Goal: Task Accomplishment & Management: Manage account settings

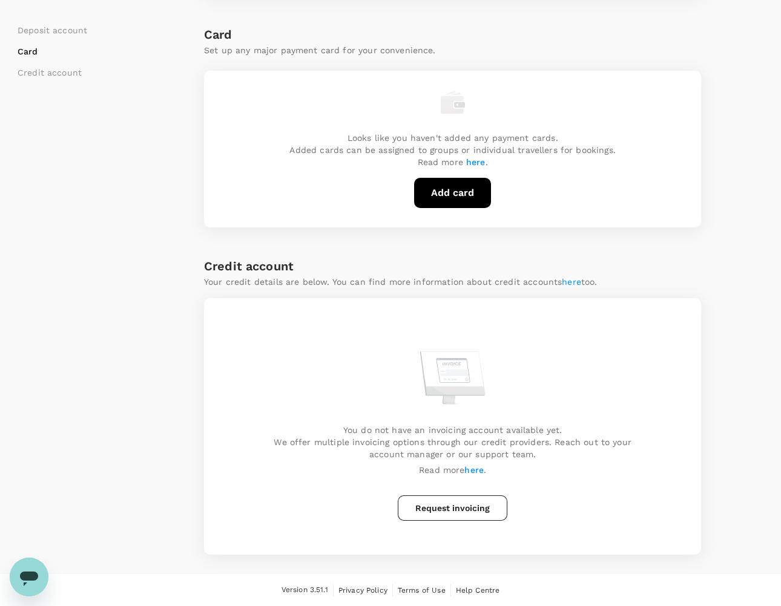
click at [738, 333] on div "Deposit account Card Credit account You haven't created a deposit account yet. …" at bounding box center [391, 191] width 746 height 725
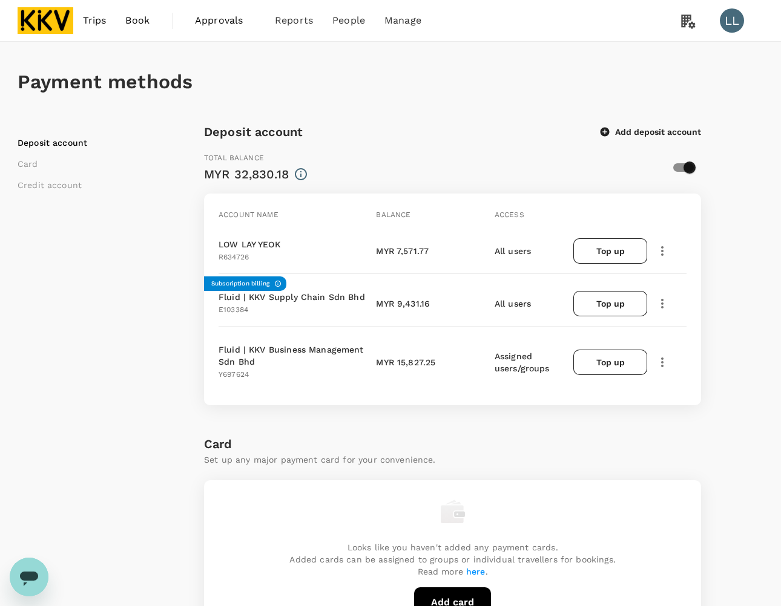
click at [761, 369] on div "Deposit account Card Credit account Deposit account Add deposit account Total b…" at bounding box center [391, 600] width 746 height 957
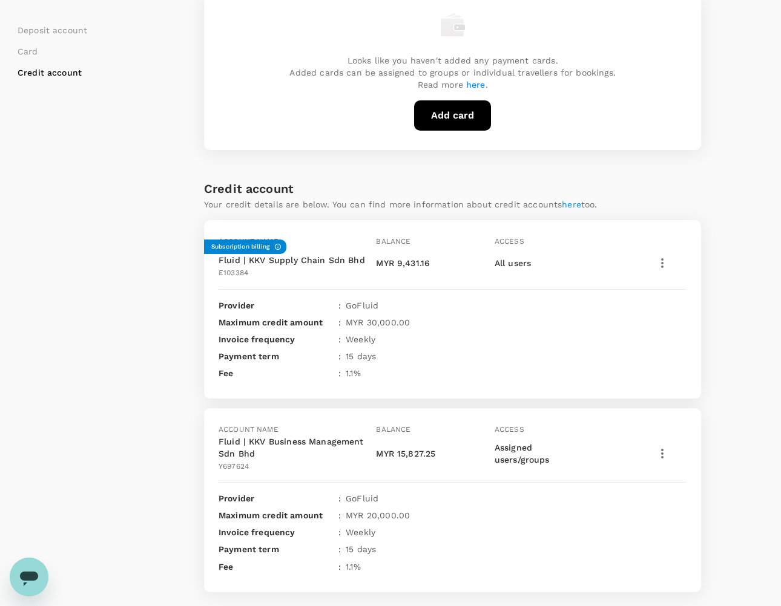
scroll to position [519, 0]
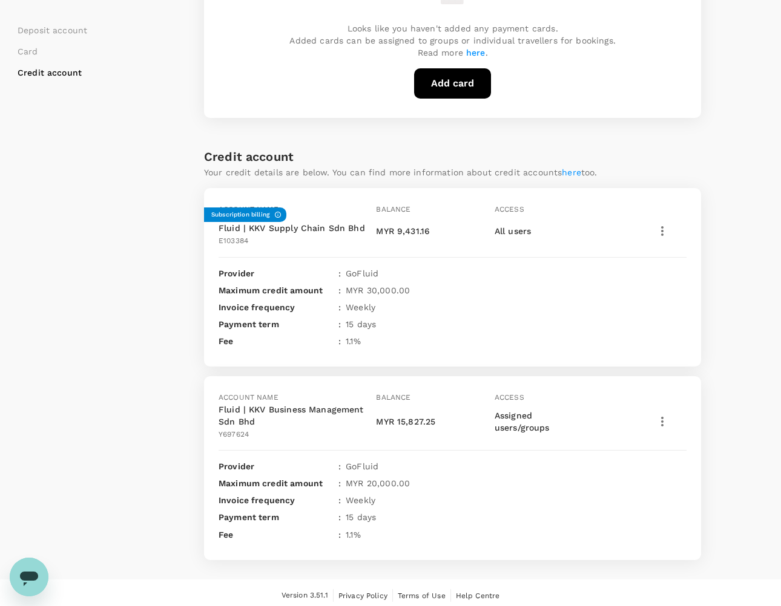
click at [727, 339] on div "Deposit account Card Credit account Deposit account Add deposit account Total b…" at bounding box center [391, 81] width 746 height 957
click at [687, 155] on div "Credit account" at bounding box center [452, 156] width 497 height 19
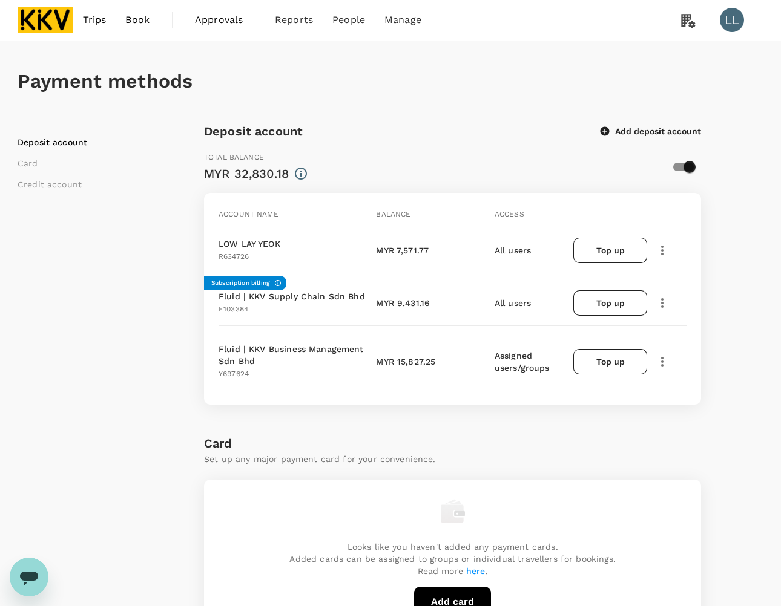
scroll to position [0, 0]
click at [661, 250] on icon "button" at bounding box center [662, 251] width 15 height 15
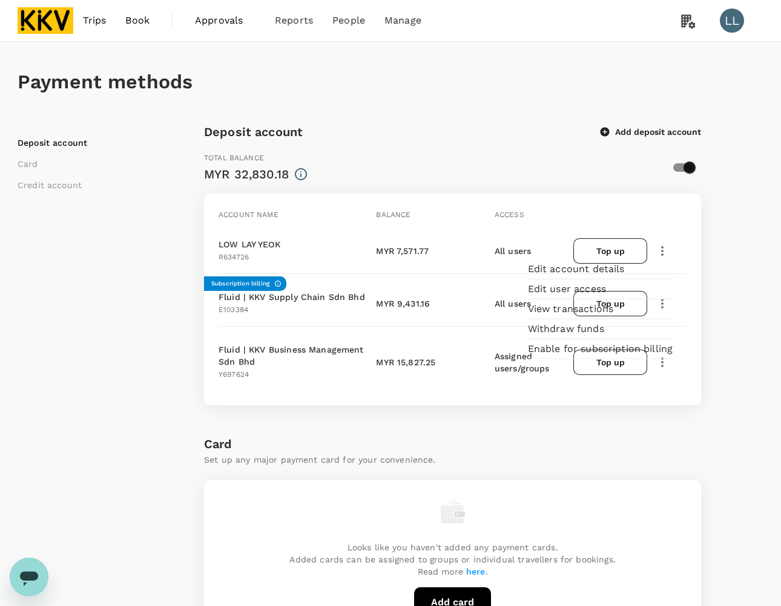
click at [567, 316] on span "View transactions" at bounding box center [600, 309] width 145 height 15
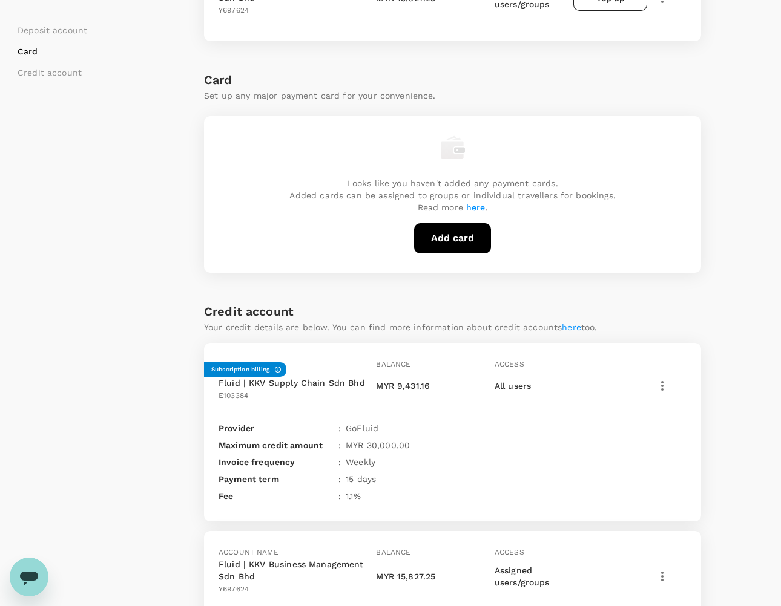
scroll to position [141, 0]
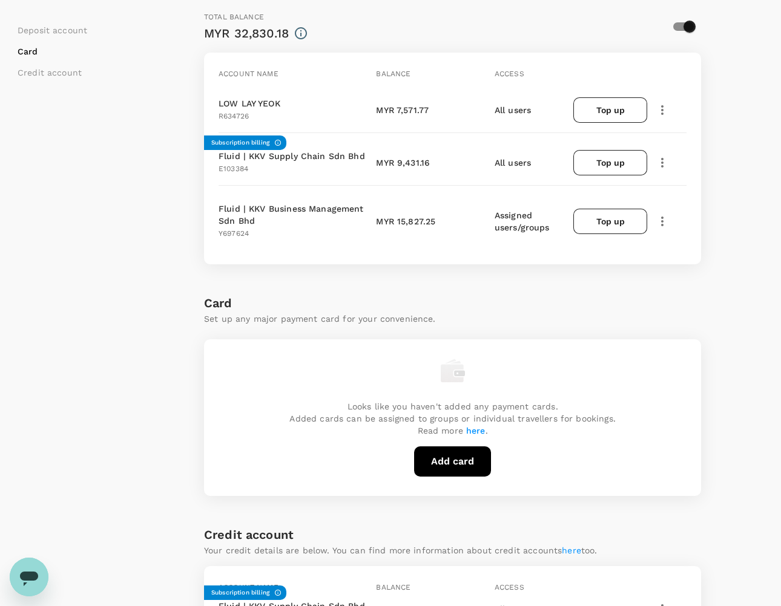
click at [660, 156] on icon "button" at bounding box center [662, 163] width 15 height 15
click at [688, 240] on span "View transactions" at bounding box center [713, 245] width 102 height 15
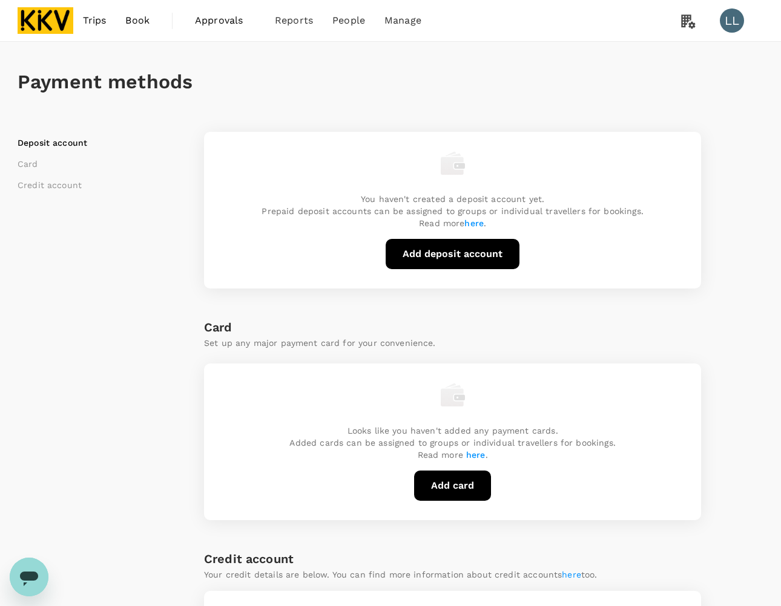
click at [767, 289] on div "Payment methods Deposit account Card Credit account You haven't created a depos…" at bounding box center [390, 502] width 775 height 921
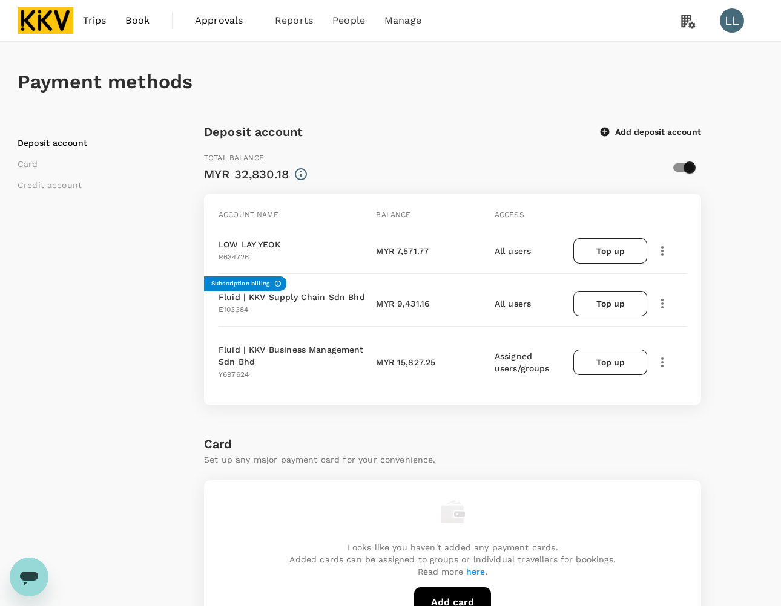
click at [726, 252] on div "Deposit account Card Credit account Deposit account Add deposit account Total b…" at bounding box center [391, 600] width 746 height 957
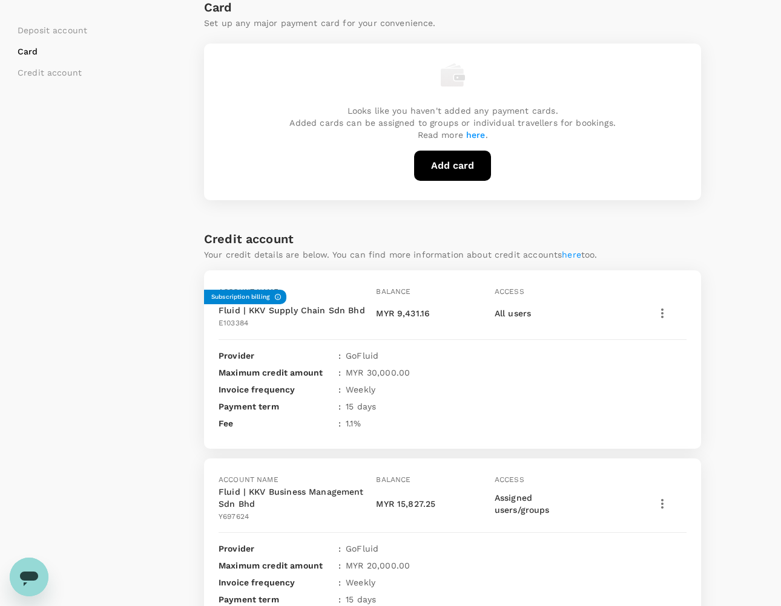
scroll to position [519, 0]
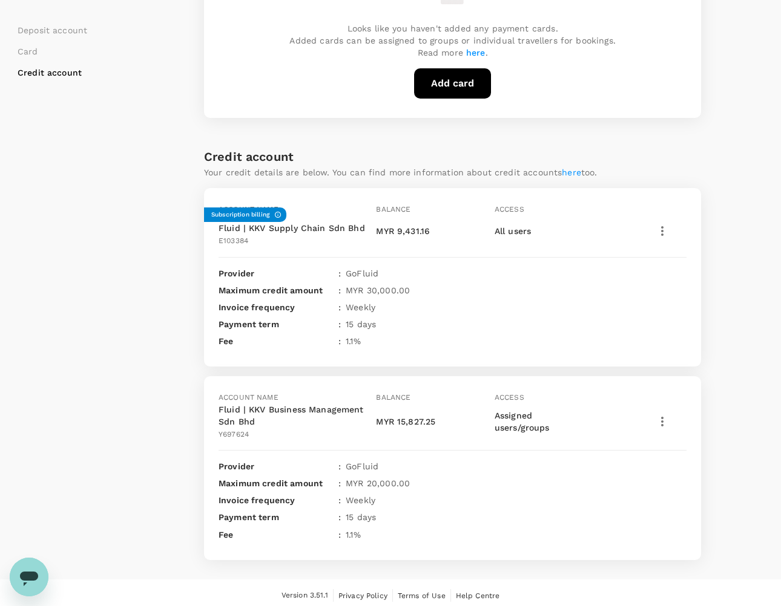
click at [139, 387] on div "Deposit account Card Credit account" at bounding box center [111, 81] width 186 height 957
click at [750, 281] on div "Deposit account Card Credit account Deposit account Add deposit account Total b…" at bounding box center [391, 81] width 746 height 957
click at [734, 297] on div "Deposit account Card Credit account Deposit account Add deposit account Total b…" at bounding box center [391, 81] width 746 height 957
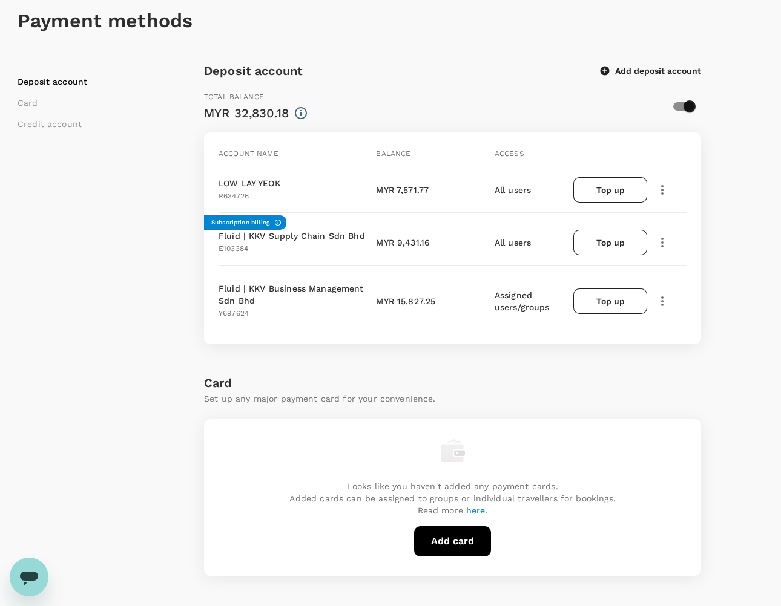
scroll to position [0, 0]
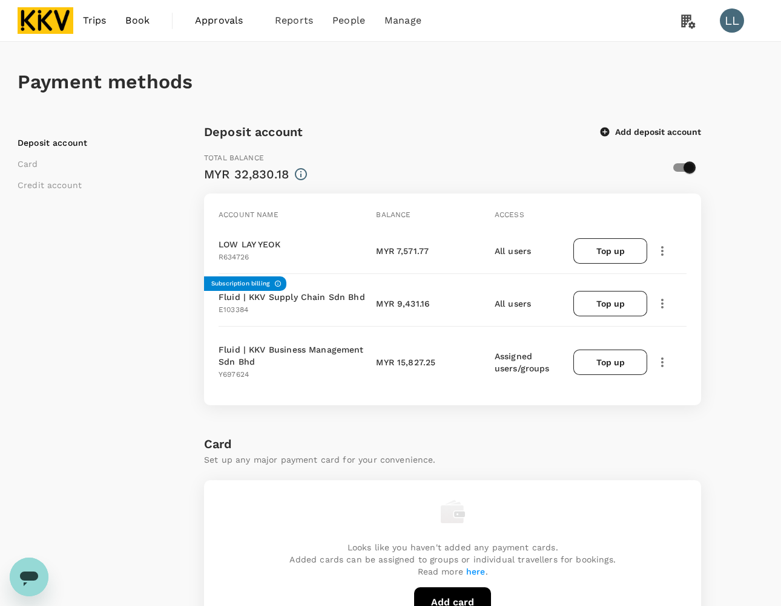
click at [661, 300] on icon "button" at bounding box center [662, 304] width 15 height 15
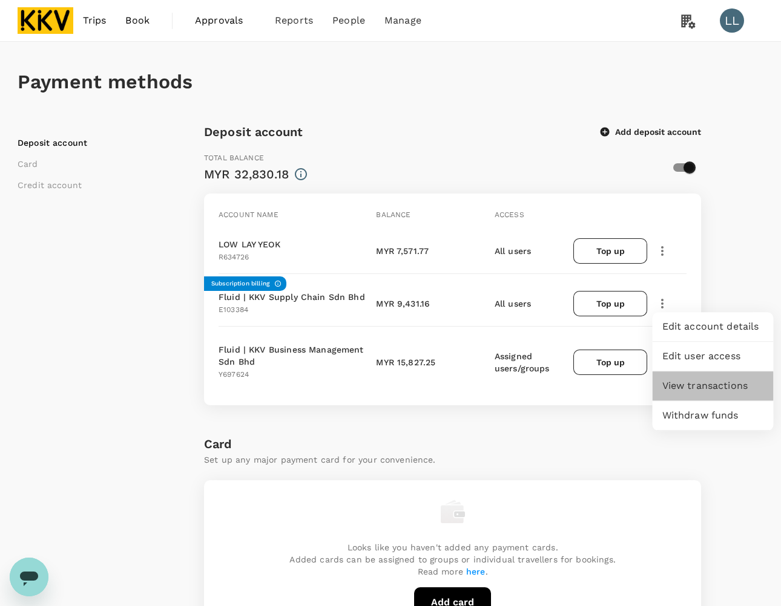
drag, startPoint x: 685, startPoint y: 381, endPoint x: 678, endPoint y: 382, distance: 7.3
click at [685, 382] on span "View transactions" at bounding box center [713, 386] width 102 height 15
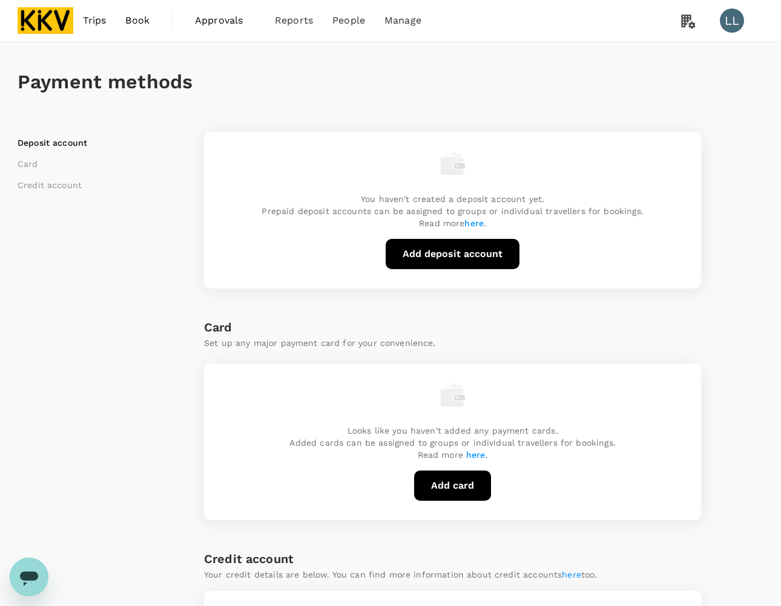
click at [729, 282] on div "Deposit account Card Credit account You haven't created a deposit account yet. …" at bounding box center [391, 484] width 746 height 725
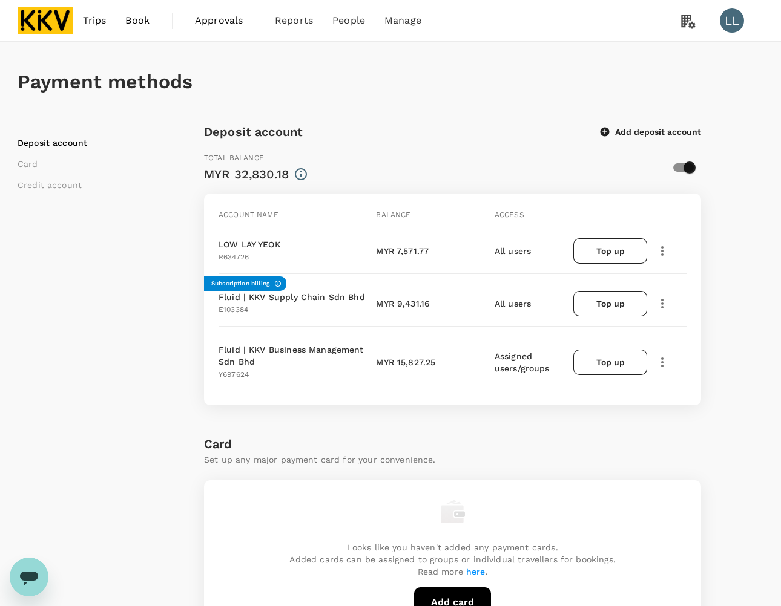
click at [660, 362] on icon "button" at bounding box center [662, 362] width 15 height 15
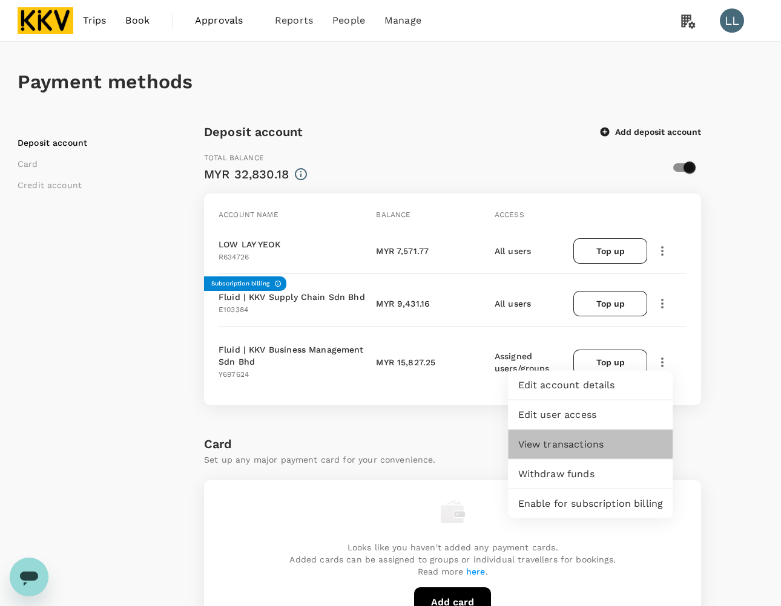
click at [598, 451] on span "View transactions" at bounding box center [590, 445] width 145 height 15
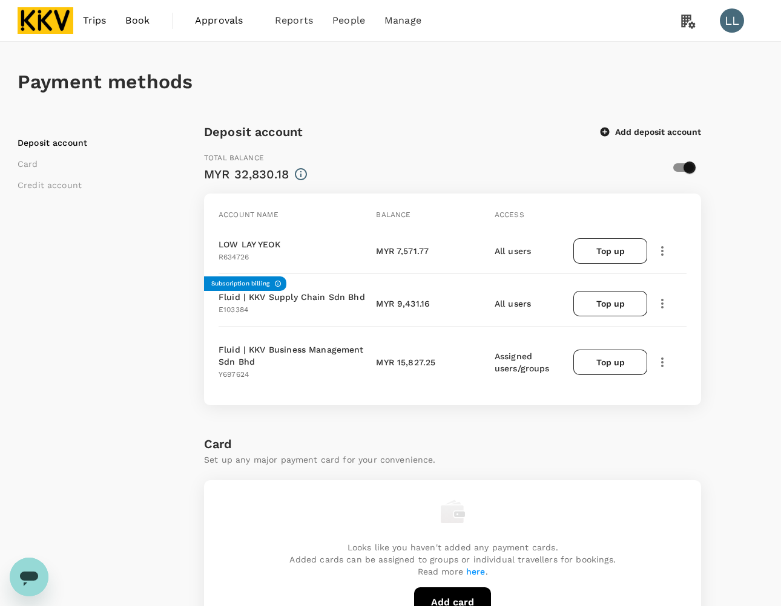
click at [727, 271] on div "Deposit account Card Credit account Deposit account Add deposit account Total b…" at bounding box center [391, 600] width 746 height 957
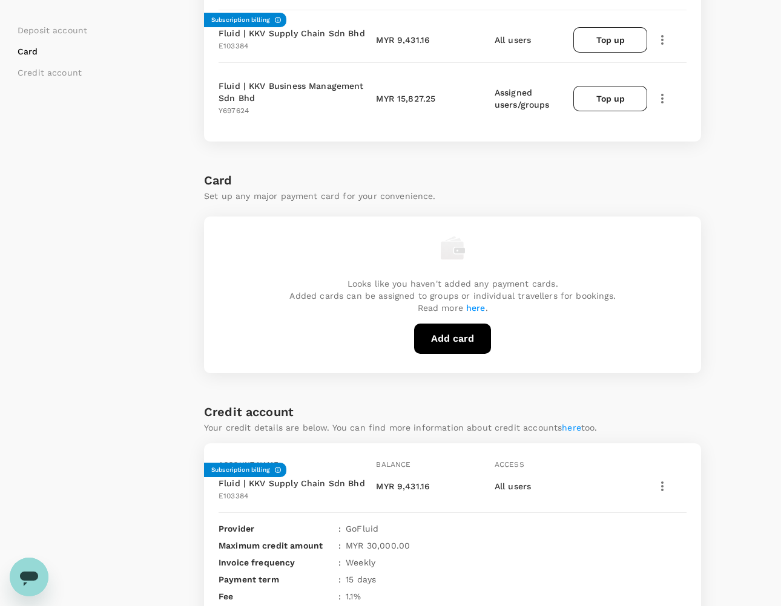
scroll to position [519, 0]
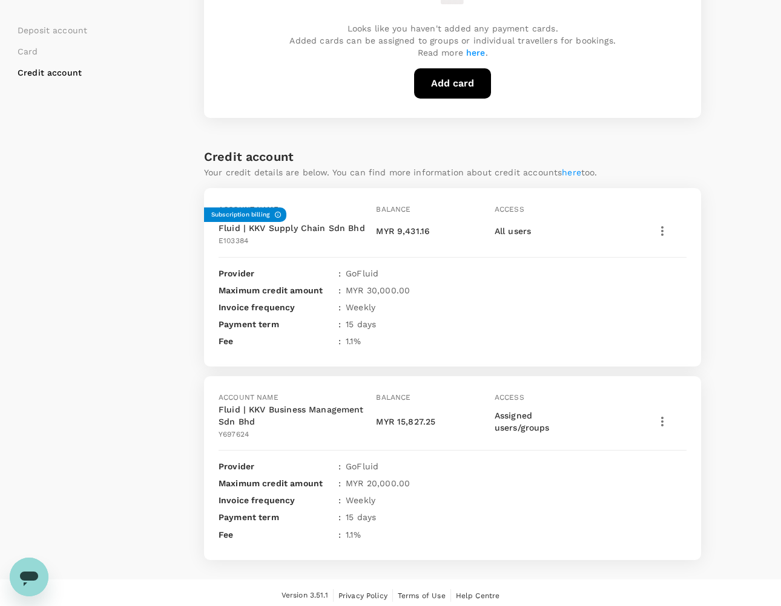
click at [419, 514] on div "Payment term : 15 days" at bounding box center [452, 517] width 468 height 12
drag, startPoint x: 510, startPoint y: 461, endPoint x: 637, endPoint y: 421, distance: 132.8
click at [515, 461] on div "Provider : GoFluid" at bounding box center [452, 467] width 468 height 12
click at [610, 494] on div "Invoice frequency : Weekly" at bounding box center [452, 500] width 468 height 12
click at [749, 460] on div "Deposit account Card Credit account Deposit account Add deposit account Total b…" at bounding box center [391, 81] width 746 height 957
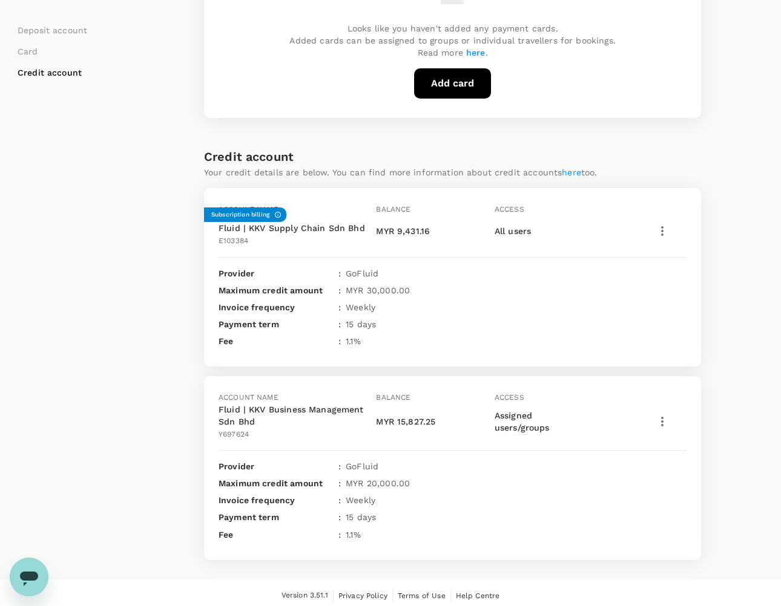
drag, startPoint x: 145, startPoint y: 271, endPoint x: 377, endPoint y: 272, distance: 231.8
click at [145, 272] on div "Deposit account Card Credit account" at bounding box center [111, 81] width 186 height 957
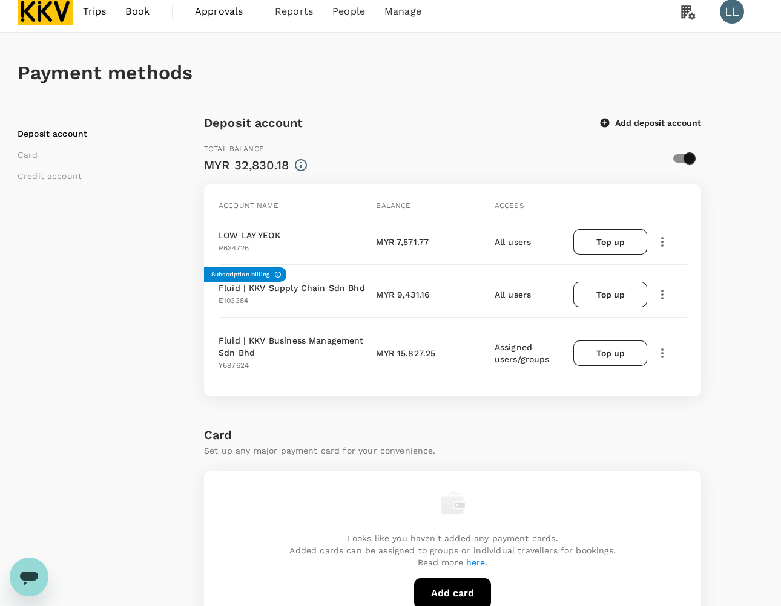
scroll to position [0, 0]
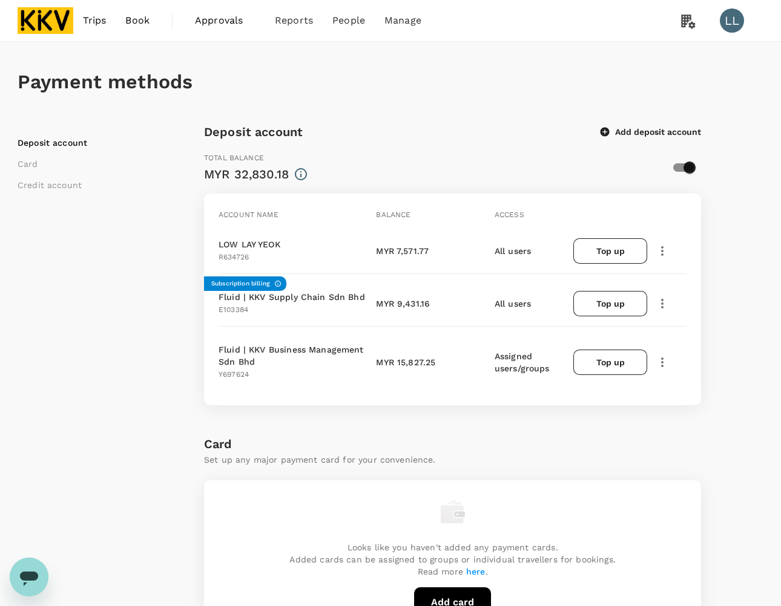
drag, startPoint x: 728, startPoint y: 278, endPoint x: 742, endPoint y: 294, distance: 20.6
click at [728, 277] on div "Deposit account Card Credit account Deposit account Add deposit account Total b…" at bounding box center [391, 600] width 746 height 957
click at [724, 292] on div "Deposit account Card Credit account Deposit account Add deposit account Total b…" at bounding box center [391, 600] width 746 height 957
click at [660, 244] on icon "button" at bounding box center [662, 251] width 15 height 15
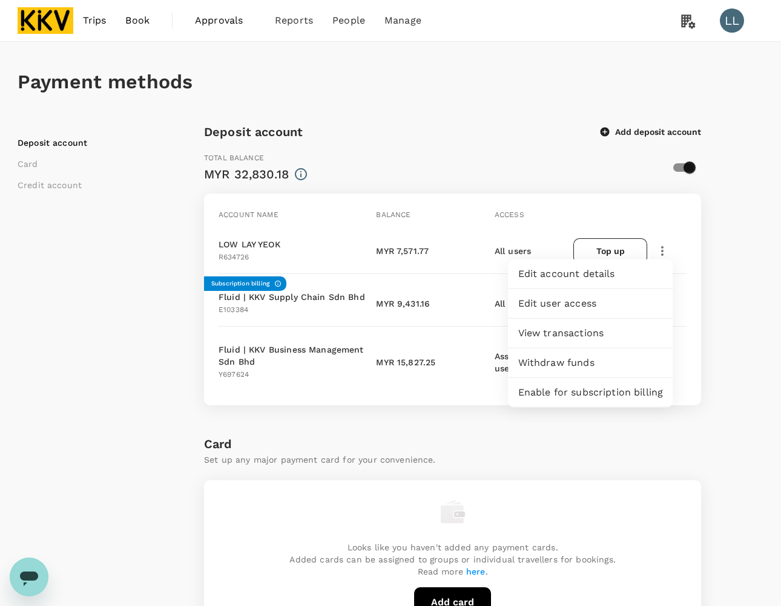
click at [574, 333] on span "View transactions" at bounding box center [590, 333] width 145 height 15
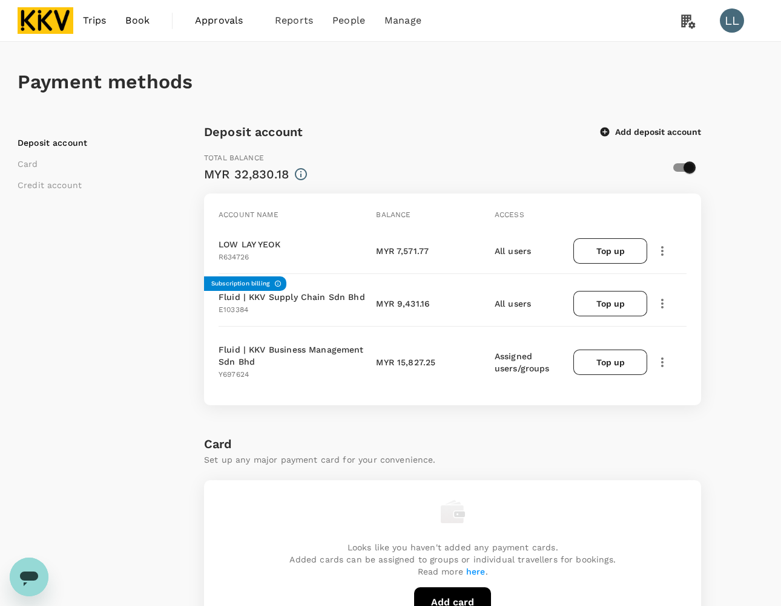
click at [718, 274] on div "Deposit account Card Credit account Deposit account Add deposit account Total b…" at bounding box center [391, 600] width 746 height 957
click at [724, 316] on div "Deposit account Card Credit account Deposit account Add deposit account Total b…" at bounding box center [391, 600] width 746 height 957
click at [172, 581] on div "Deposit account Card Credit account" at bounding box center [111, 600] width 186 height 957
click at [515, 455] on p "Set up any major payment card for your convenience." at bounding box center [452, 460] width 497 height 12
click at [506, 455] on p "Set up any major payment card for your convenience." at bounding box center [452, 460] width 497 height 12
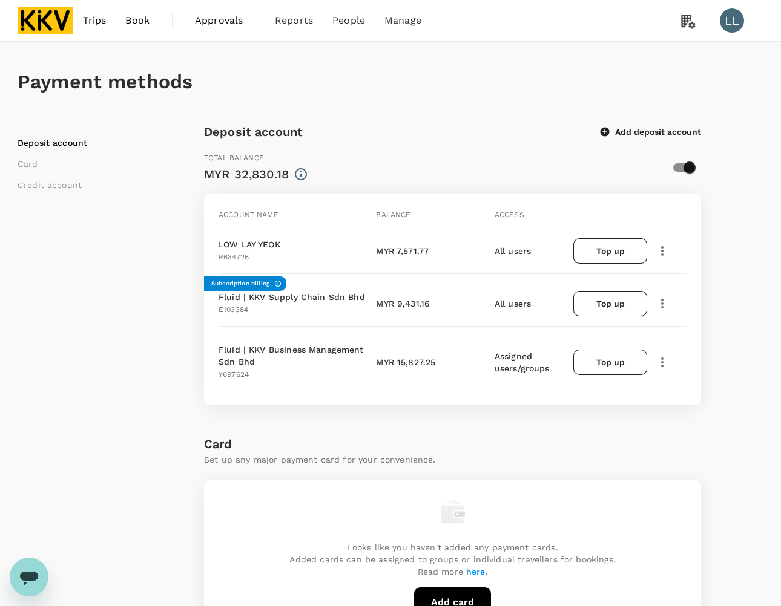
click at [74, 285] on div "Deposit account Card Credit account" at bounding box center [111, 600] width 186 height 957
click at [491, 105] on div "Payment methods" at bounding box center [391, 82] width 746 height 80
click at [663, 246] on icon "button" at bounding box center [662, 251] width 2 height 10
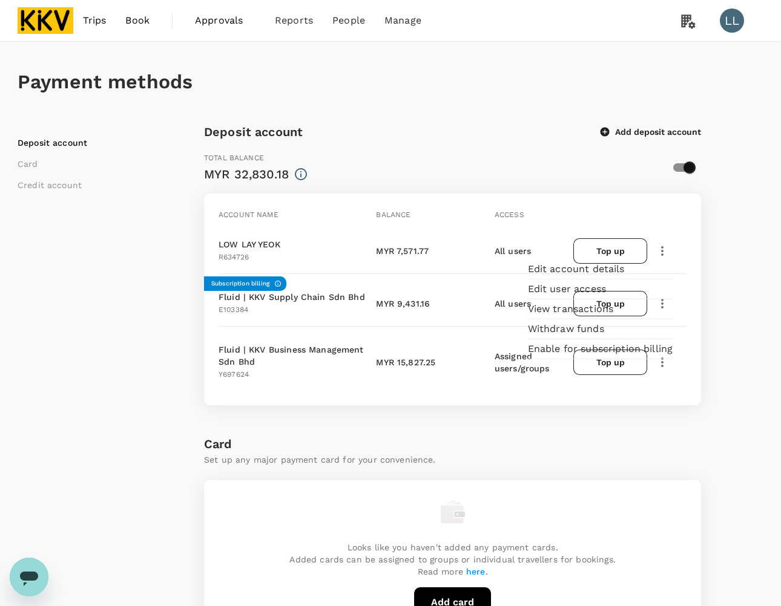
click at [605, 316] on span "View transactions" at bounding box center [600, 309] width 145 height 15
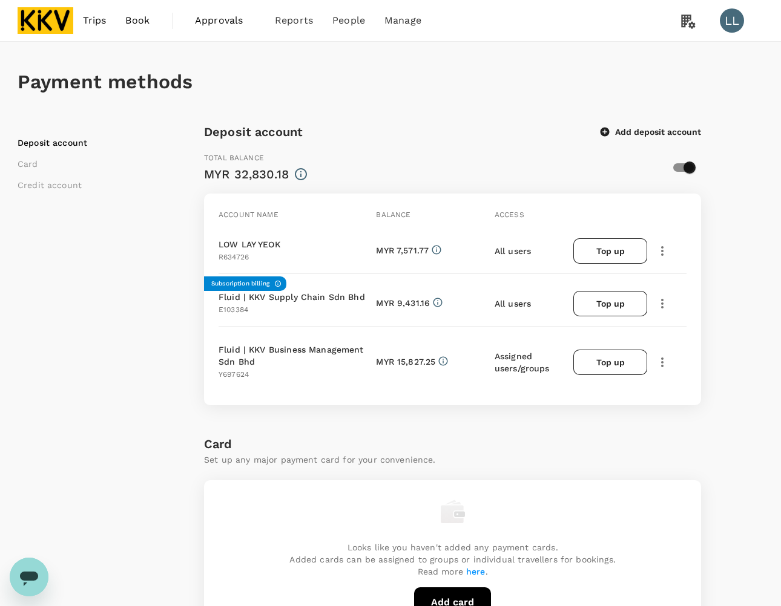
click at [732, 283] on div "Deposit account Card Credit account Deposit account Add deposit account Total b…" at bounding box center [391, 600] width 746 height 957
drag, startPoint x: 482, startPoint y: 133, endPoint x: 476, endPoint y: 134, distance: 6.1
click at [480, 133] on div "Deposit account Add deposit account" at bounding box center [452, 131] width 497 height 19
click at [91, 364] on div "Deposit account Card Credit account" at bounding box center [111, 600] width 186 height 957
click at [663, 244] on icon "button" at bounding box center [662, 251] width 15 height 15
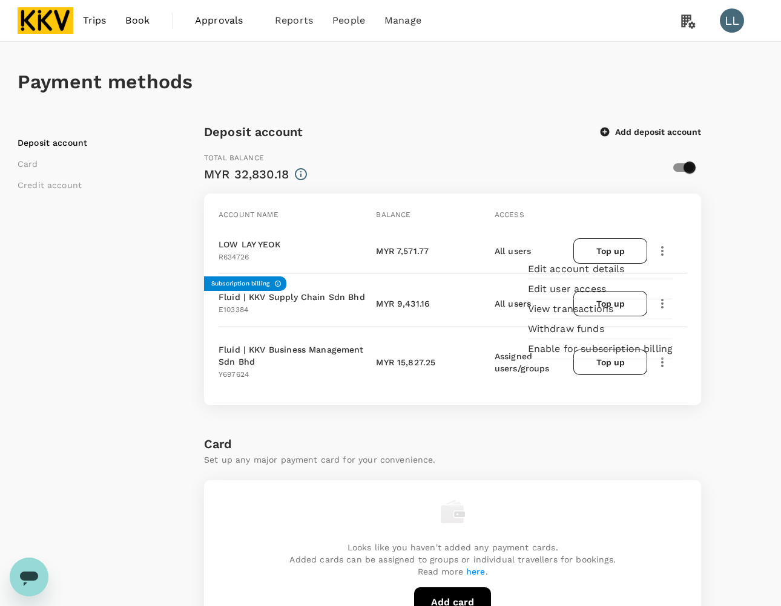
click at [576, 316] on span "View transactions" at bounding box center [600, 309] width 145 height 15
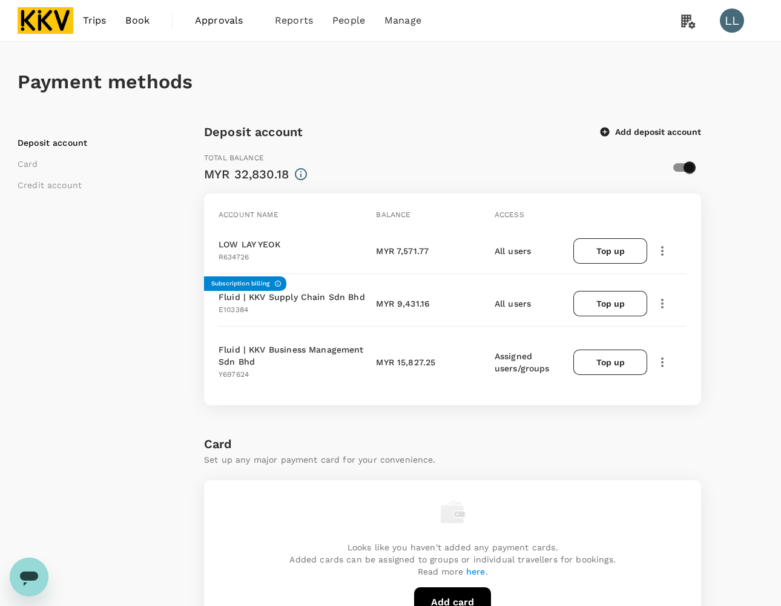
click at [658, 246] on icon "button" at bounding box center [662, 251] width 15 height 15
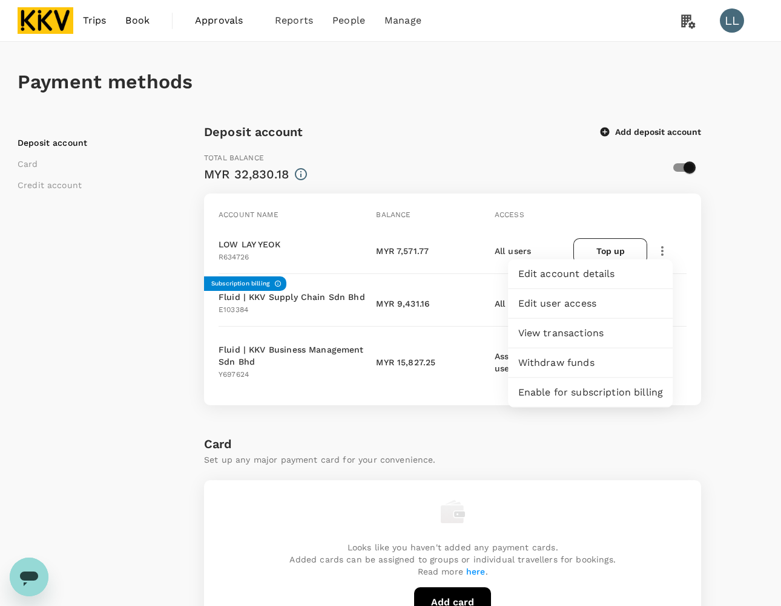
drag, startPoint x: 651, startPoint y: 249, endPoint x: 706, endPoint y: 252, distance: 54.5
drag, startPoint x: 706, startPoint y: 252, endPoint x: 663, endPoint y: 249, distance: 42.5
drag, startPoint x: 663, startPoint y: 249, endPoint x: 691, endPoint y: 309, distance: 66.6
click at [741, 372] on div "Deposit account Card Credit account Deposit account Add deposit account Total b…" at bounding box center [391, 600] width 746 height 957
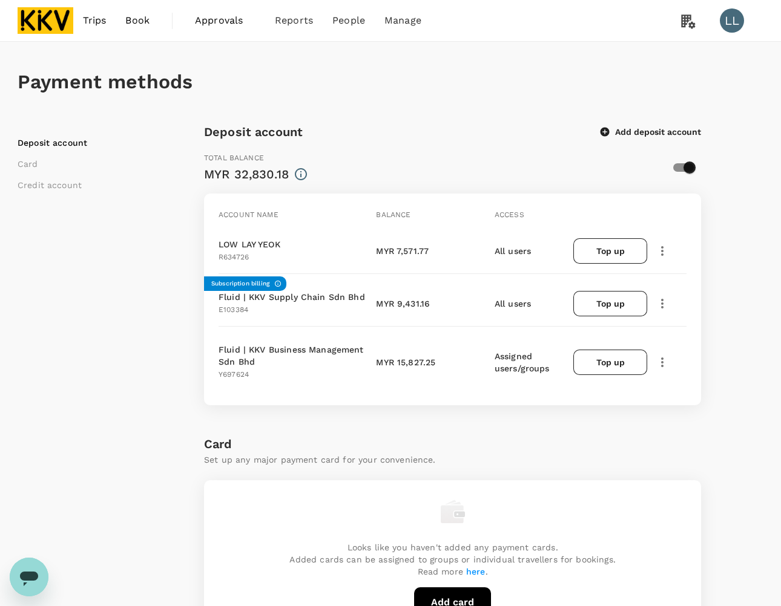
click at [660, 247] on icon "button" at bounding box center [662, 251] width 15 height 15
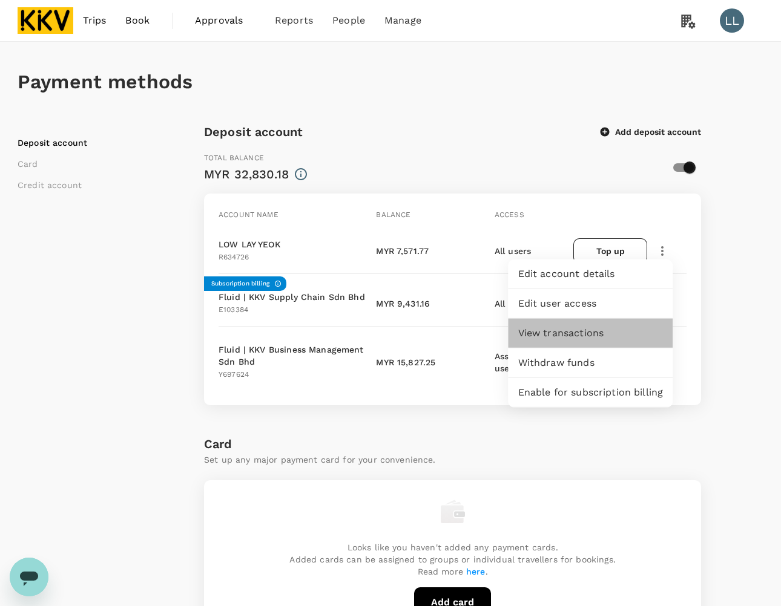
click at [588, 330] on span "View transactions" at bounding box center [590, 333] width 145 height 15
